Goal: Transaction & Acquisition: Purchase product/service

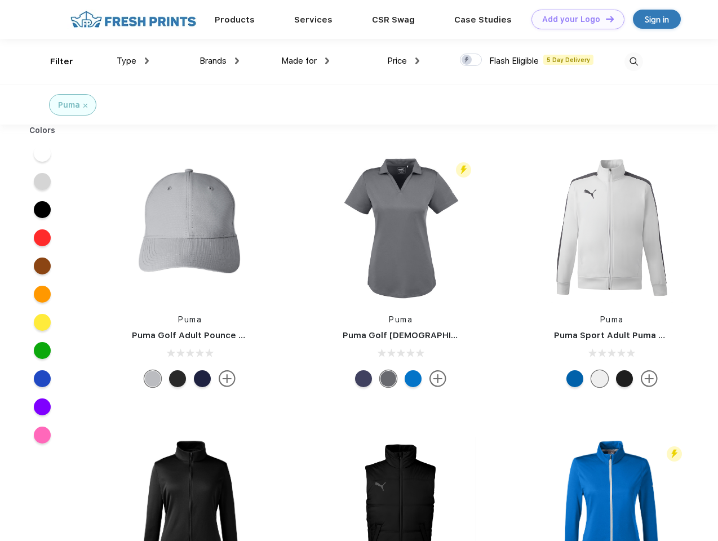
scroll to position [1, 0]
click at [573, 19] on link "Add your Logo Design Tool" at bounding box center [577, 20] width 93 height 20
click at [0, 0] on div "Design Tool" at bounding box center [0, 0] width 0 height 0
click at [604, 19] on link "Add your Logo Design Tool" at bounding box center [577, 20] width 93 height 20
click at [54, 61] on div "Filter" at bounding box center [61, 61] width 23 height 13
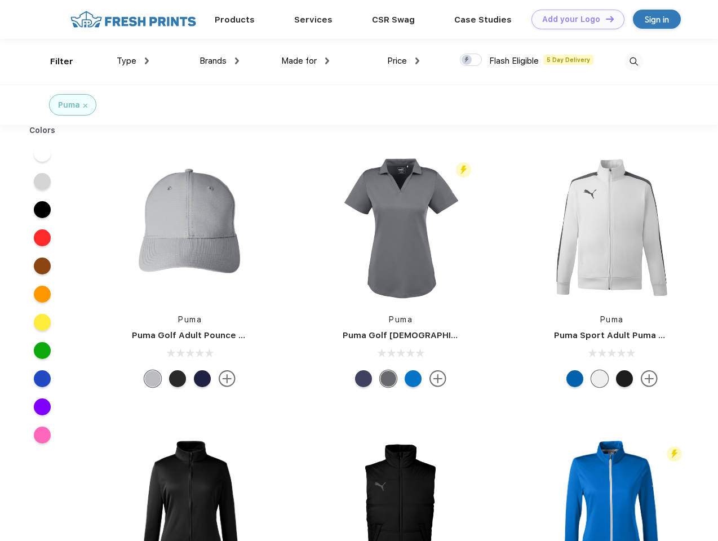
click at [133, 61] on span "Type" at bounding box center [127, 61] width 20 height 10
click at [219, 61] on span "Brands" at bounding box center [212, 61] width 27 height 10
click at [305, 61] on span "Made for" at bounding box center [298, 61] width 35 height 10
click at [403, 61] on span "Price" at bounding box center [397, 61] width 20 height 10
click at [471, 60] on div at bounding box center [471, 60] width 22 height 12
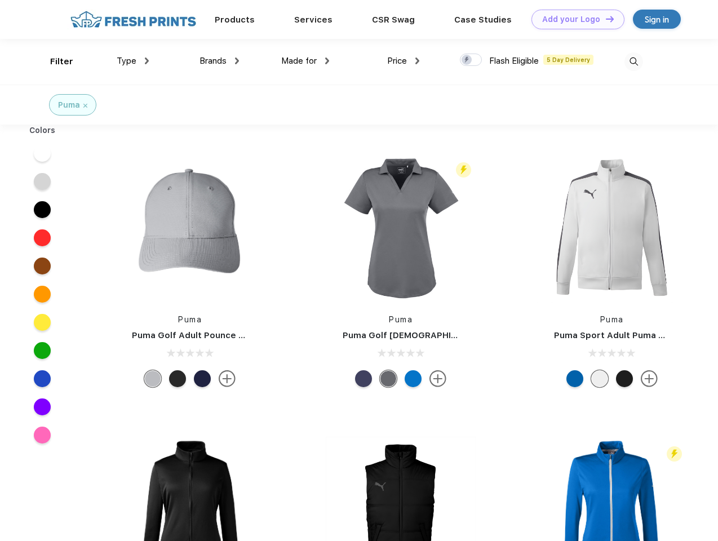
click at [467, 60] on input "checkbox" at bounding box center [463, 56] width 7 height 7
click at [633, 61] on img at bounding box center [633, 61] width 19 height 19
